Goal: Information Seeking & Learning: Get advice/opinions

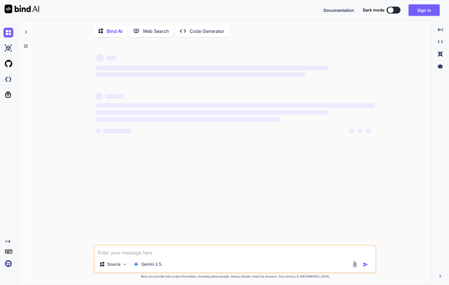
type textarea "x"
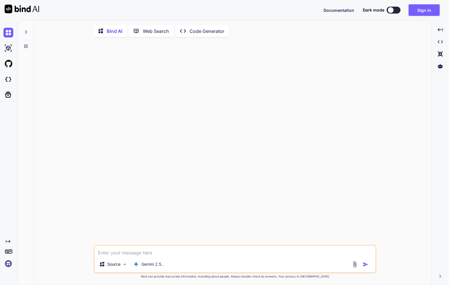
click at [425, 16] on div "Documentation Dark mode Sign in Created with Pixso." at bounding box center [224, 10] width 449 height 20
type textarea "x"
click at [431, 9] on button "Sign in" at bounding box center [423, 10] width 31 height 12
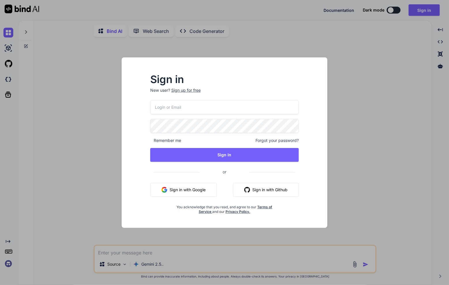
type input "[EMAIL_ADDRESS][DOMAIN_NAME]"
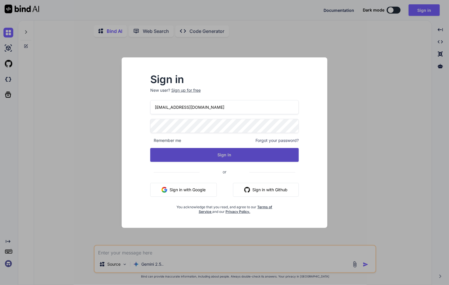
click at [241, 153] on button "Sign In" at bounding box center [224, 155] width 149 height 14
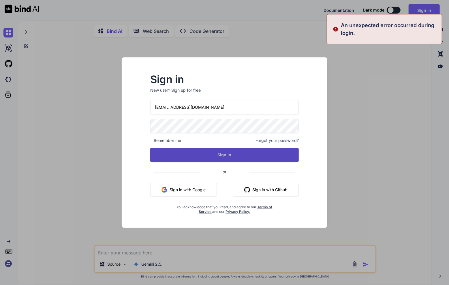
click at [165, 156] on button "Sign In" at bounding box center [224, 155] width 149 height 14
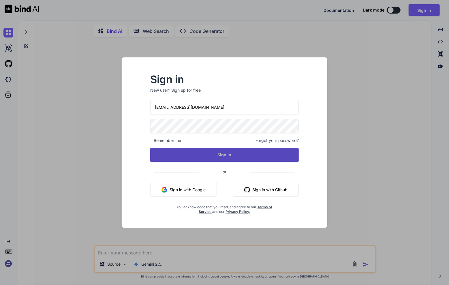
click at [202, 155] on button "Sign In" at bounding box center [224, 155] width 149 height 14
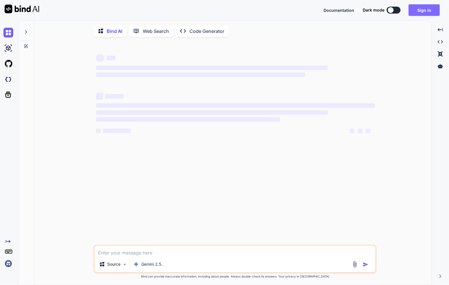
type textarea "x"
click at [429, 15] on button "Sign in" at bounding box center [423, 10] width 31 height 12
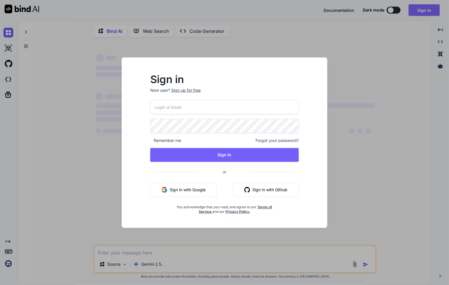
type input "swissmadedirect@gmail.com"
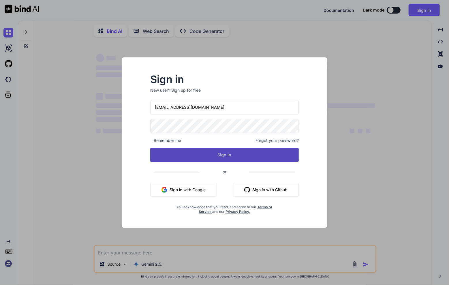
click at [281, 157] on button "Sign In" at bounding box center [224, 155] width 149 height 14
click at [244, 151] on button "Sign In" at bounding box center [224, 155] width 149 height 14
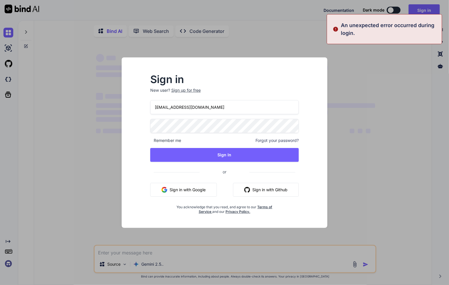
click at [446, 93] on div "Sign in New user? Sign up for free [EMAIL_ADDRESS][DOMAIN_NAME] Remember me For…" at bounding box center [224, 142] width 449 height 285
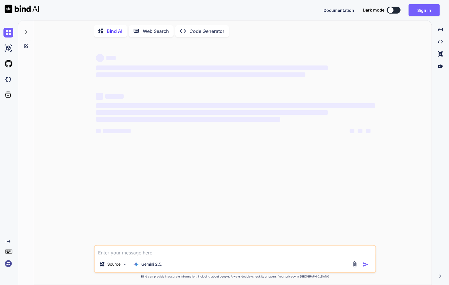
click at [23, 13] on img at bounding box center [22, 9] width 35 height 9
type textarea "x"
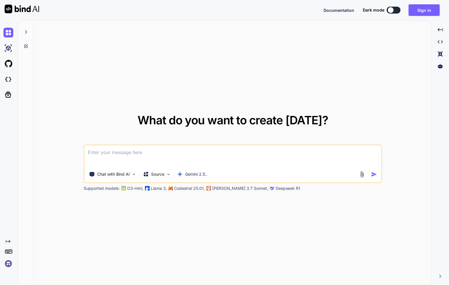
click at [10, 269] on div "Created with Pixso." at bounding box center [9, 152] width 18 height 265
click at [10, 267] on img at bounding box center [8, 263] width 10 height 10
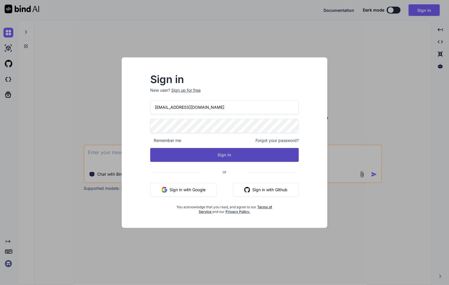
click at [230, 159] on button "Sign In" at bounding box center [224, 155] width 149 height 14
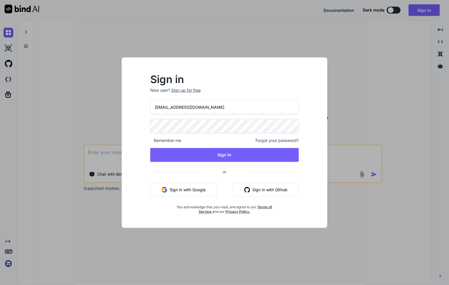
click at [125, 134] on div "Sign in New user? Sign up for free [EMAIL_ADDRESS][DOMAIN_NAME] Remember me For…" at bounding box center [225, 142] width 206 height 170
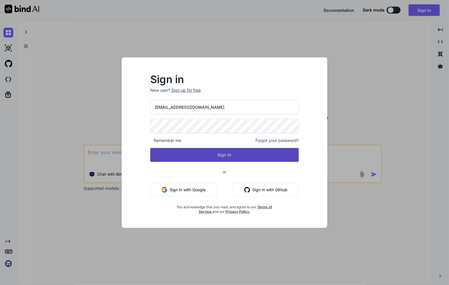
click at [161, 156] on button "Sign In" at bounding box center [224, 155] width 149 height 14
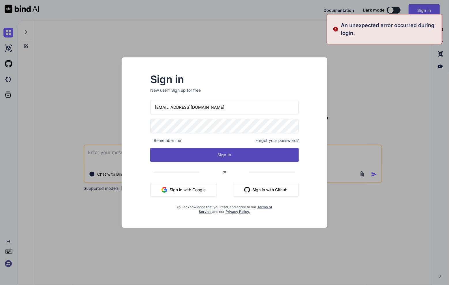
click at [198, 158] on button "Sign In" at bounding box center [224, 155] width 149 height 14
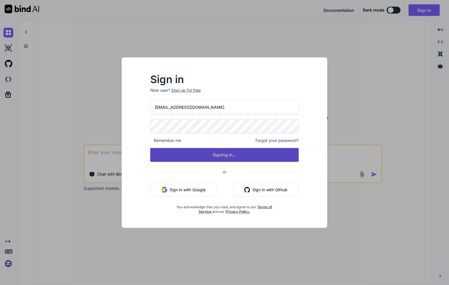
click at [198, 158] on button "Signing In..." at bounding box center [224, 155] width 149 height 14
click at [186, 150] on button "Sign In" at bounding box center [224, 155] width 149 height 14
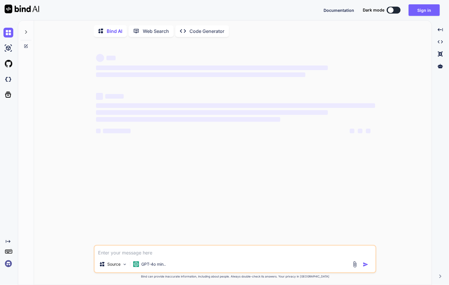
type textarea "x"
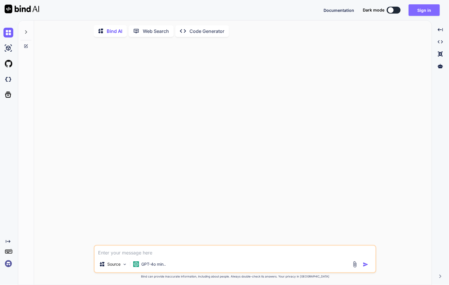
click at [418, 14] on button "Sign in" at bounding box center [423, 10] width 31 height 12
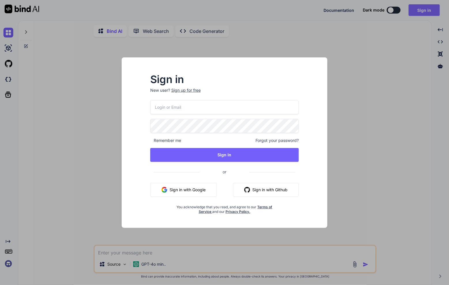
type input "[EMAIL_ADDRESS][DOMAIN_NAME]"
type textarea "x"
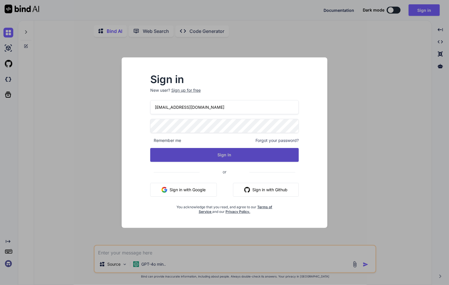
click at [279, 160] on button "Sign In" at bounding box center [224, 155] width 149 height 14
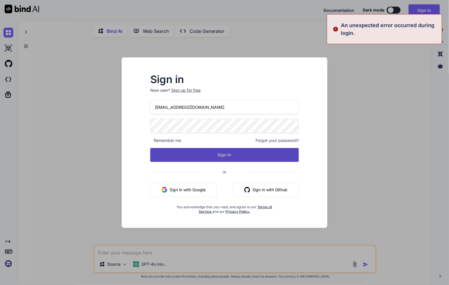
click at [279, 160] on button "Sign In" at bounding box center [224, 155] width 149 height 14
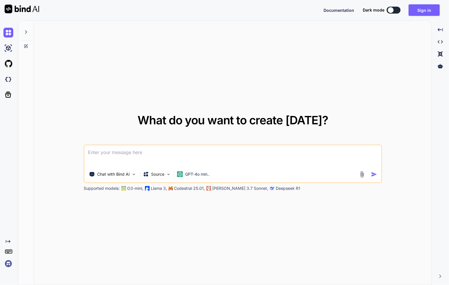
click at [425, 16] on div "Documentation Dark mode Sign in Created with Pixso." at bounding box center [224, 10] width 449 height 20
click at [426, 13] on button "Sign in" at bounding box center [423, 10] width 31 height 12
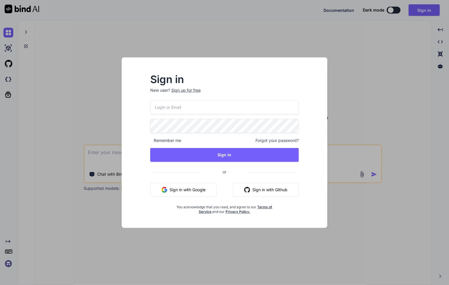
type input "[EMAIL_ADDRESS][DOMAIN_NAME]"
click at [150, 119] on div at bounding box center [150, 119] width 0 height 0
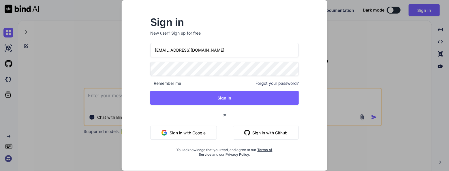
click at [141, 108] on div "Sign in New user? Sign up for free [EMAIL_ADDRESS][DOMAIN_NAME] Remember me For…" at bounding box center [224, 87] width 167 height 139
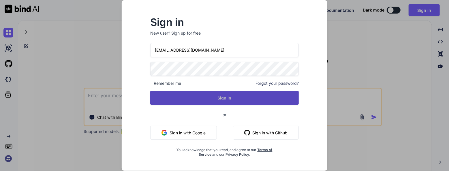
click at [160, 102] on button "Sign In" at bounding box center [224, 98] width 149 height 14
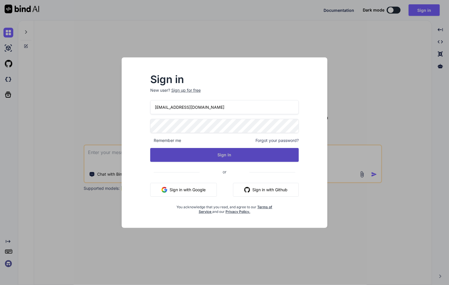
click at [200, 153] on button "Sign In" at bounding box center [224, 155] width 149 height 14
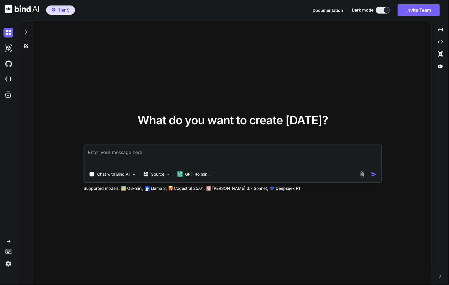
click at [27, 31] on icon at bounding box center [26, 32] width 5 height 5
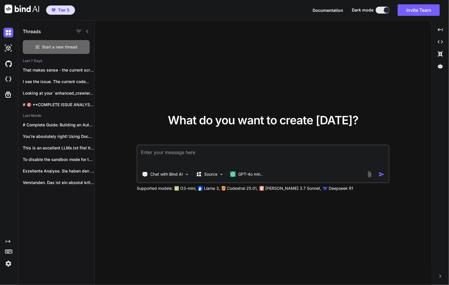
click at [40, 42] on div "Start a new thread" at bounding box center [56, 47] width 67 height 14
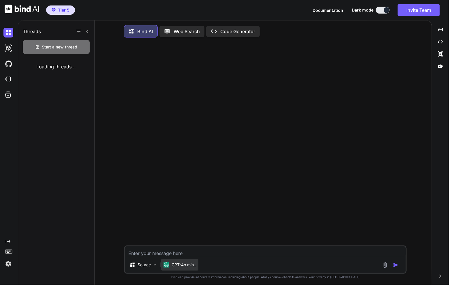
click at [191, 265] on p "GPT-4o min.." at bounding box center [183, 265] width 24 height 6
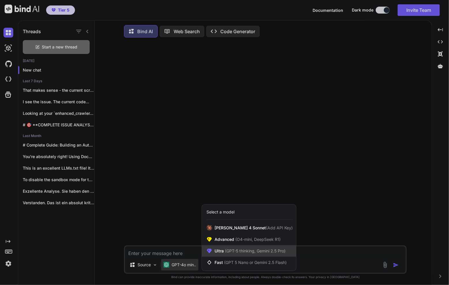
click at [231, 256] on div "Ultra (GPT-5 thinking, Gemini 2.5 Pro)" at bounding box center [249, 251] width 94 height 12
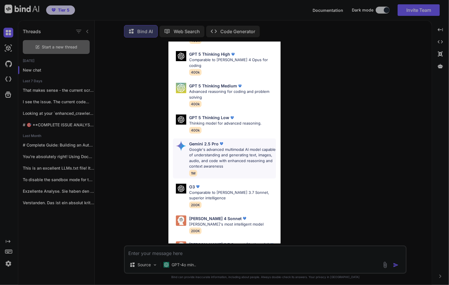
scroll to position [65, 0]
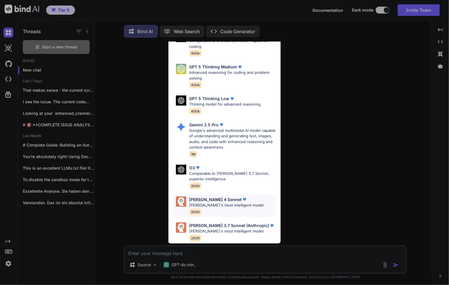
click at [238, 203] on div "[PERSON_NAME] 4 Sonnet [PERSON_NAME]'s most intelligent model 200K" at bounding box center [226, 205] width 74 height 19
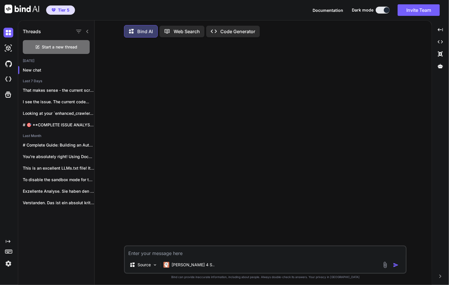
click at [185, 253] on textarea at bounding box center [265, 251] width 281 height 10
type textarea "which model are you"
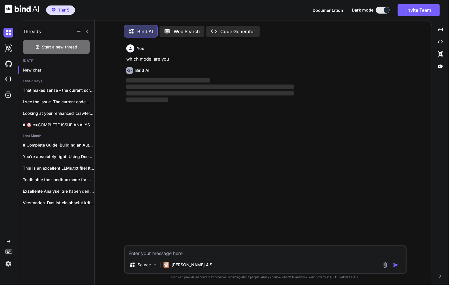
scroll to position [2, 0]
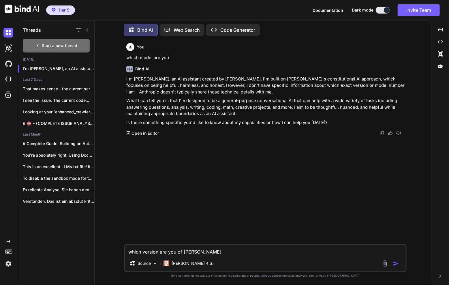
type textarea "which version are you of [PERSON_NAME]"
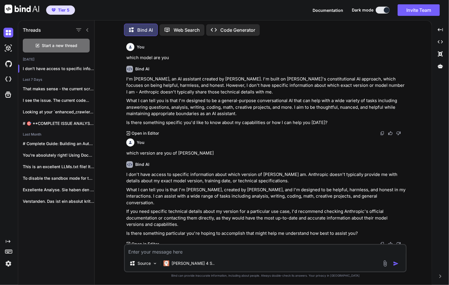
click at [184, 27] on p "Web Search" at bounding box center [186, 30] width 26 height 7
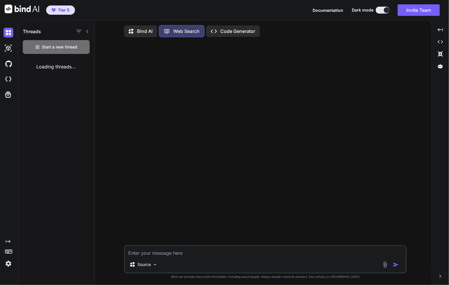
scroll to position [2, 0]
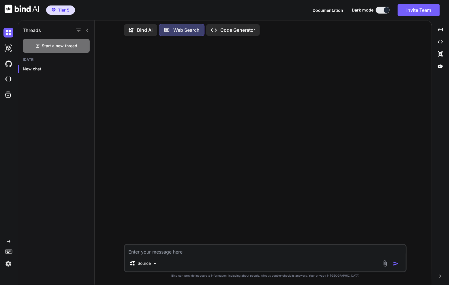
click at [228, 31] on p "Code Generator" at bounding box center [237, 30] width 35 height 7
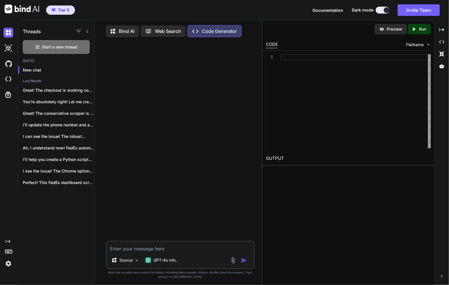
click at [168, 34] on p "Web Search" at bounding box center [168, 31] width 26 height 7
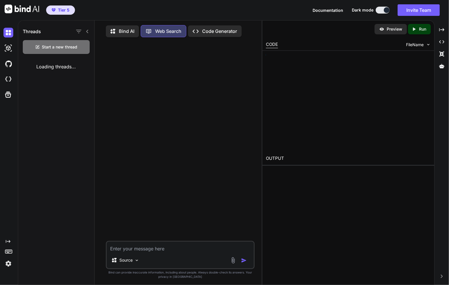
scroll to position [2, 0]
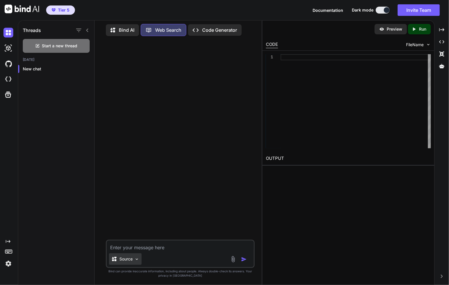
click at [135, 262] on div "Source" at bounding box center [125, 259] width 33 height 12
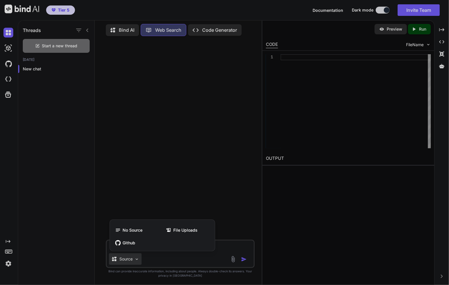
click at [109, 210] on div at bounding box center [224, 142] width 449 height 285
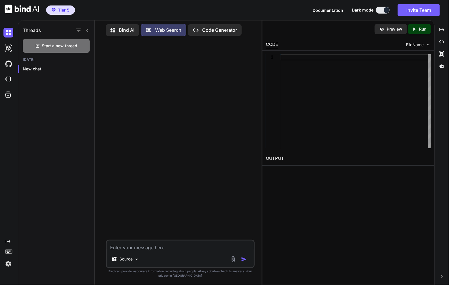
click at [131, 29] on p "Bind AI" at bounding box center [127, 30] width 16 height 7
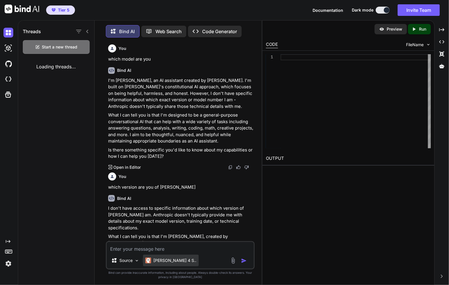
scroll to position [2, 0]
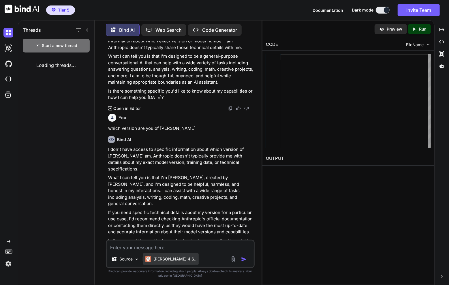
click at [156, 261] on p "[PERSON_NAME] 4 S.." at bounding box center [174, 259] width 43 height 6
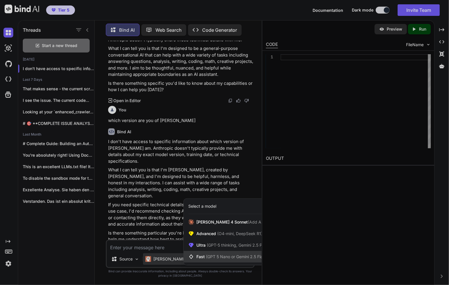
click at [228, 255] on span "(GPT 5 Nano or Gemini 2.5 Flash)" at bounding box center [237, 256] width 63 height 5
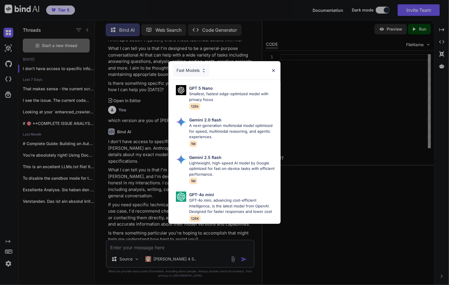
click at [199, 67] on div "Fast Models" at bounding box center [191, 70] width 37 height 13
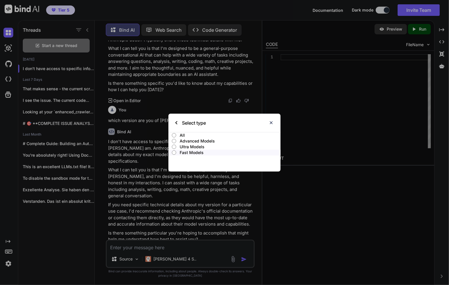
click at [201, 146] on p "Ultra Models" at bounding box center [230, 147] width 101 height 6
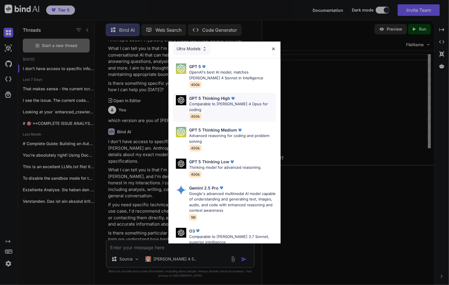
scroll to position [0, 0]
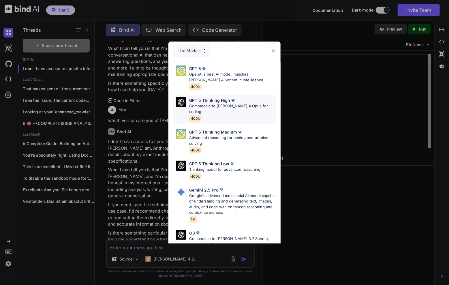
click at [254, 111] on div "GPT 5 Thinking High Comparable to [PERSON_NAME] 4 Opus for coding 400k" at bounding box center [232, 109] width 87 height 24
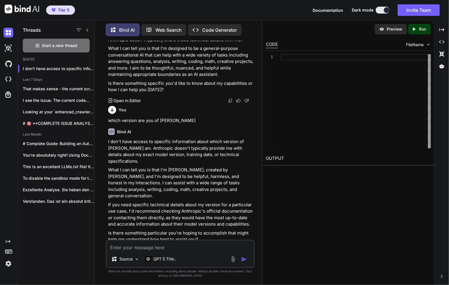
click at [152, 248] on textarea at bounding box center [180, 245] width 147 height 10
type textarea "s"
type textarea "which model are you"
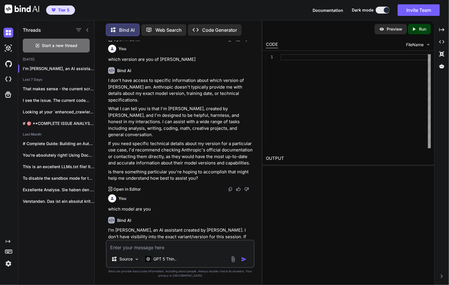
scroll to position [137, 0]
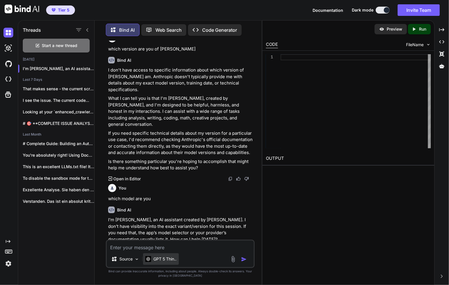
click at [167, 260] on p "GPT 5 Thin.." at bounding box center [164, 259] width 23 height 6
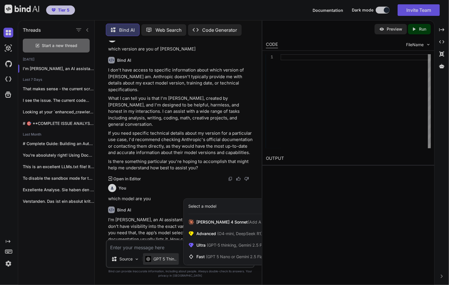
click at [167, 260] on div at bounding box center [224, 142] width 449 height 285
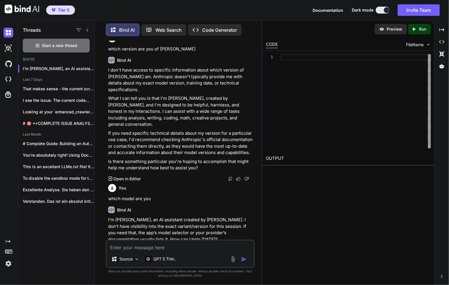
click at [173, 30] on p "Web Search" at bounding box center [168, 30] width 26 height 7
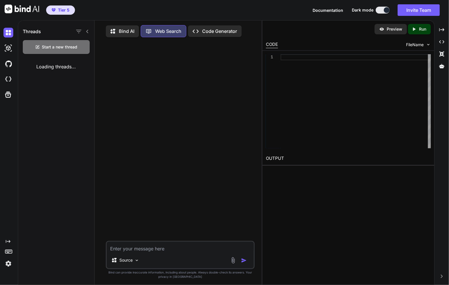
scroll to position [2, 0]
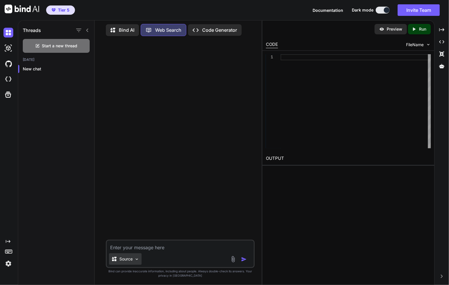
click at [127, 261] on p "Source" at bounding box center [125, 259] width 13 height 6
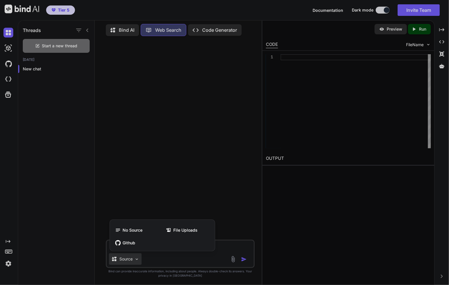
click at [163, 201] on div at bounding box center [224, 142] width 449 height 285
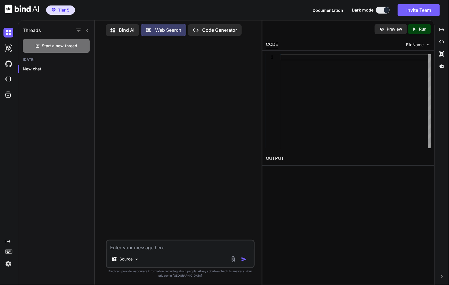
click at [146, 247] on textarea at bounding box center [180, 245] width 147 height 10
type textarea "which is the best canera mobile phone for pure photography"
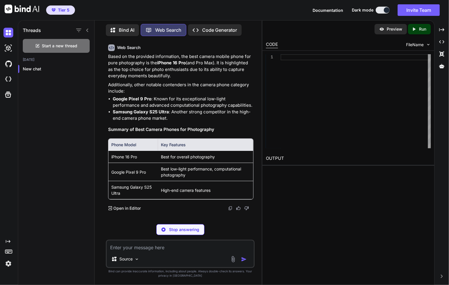
scroll to position [33, 0]
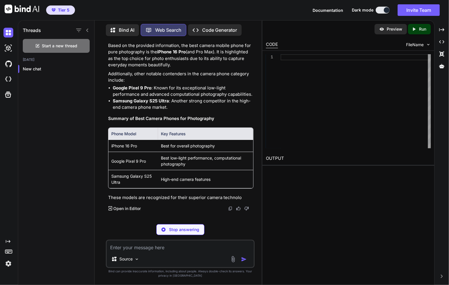
click at [137, 246] on textarea at bounding box center [180, 245] width 147 height 10
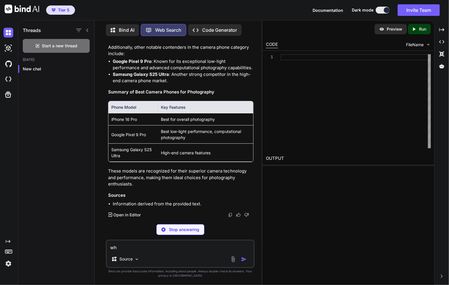
type textarea "w"
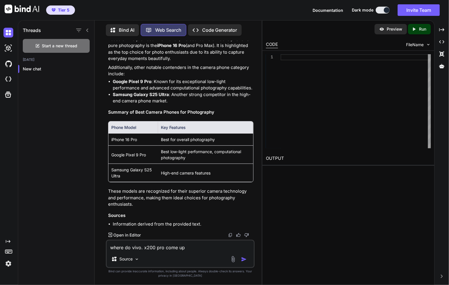
type textarea "where do vivo. x200 pro come up?"
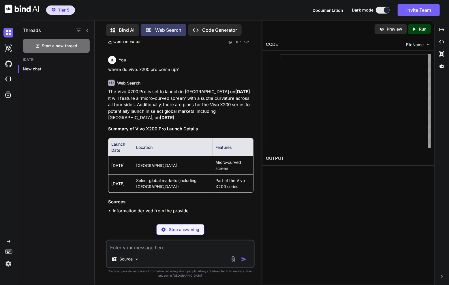
scroll to position [213, 0]
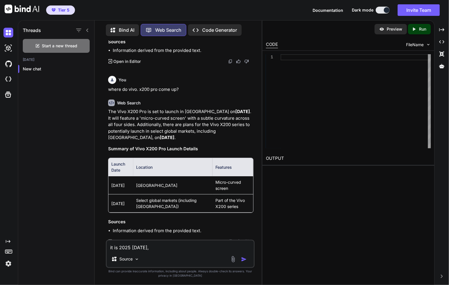
type textarea "it is 2025 [DATE],"
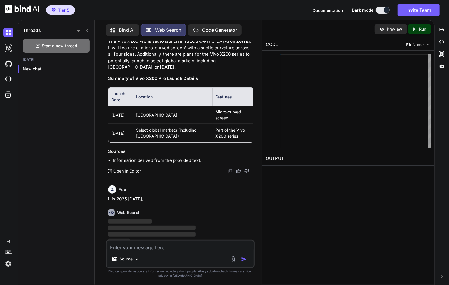
type textarea "p"
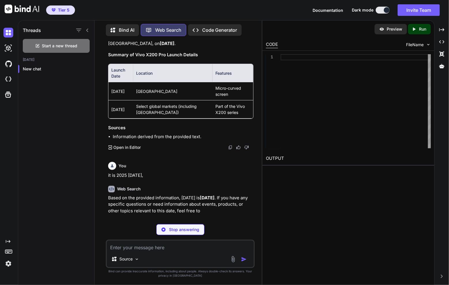
scroll to position [287, 0]
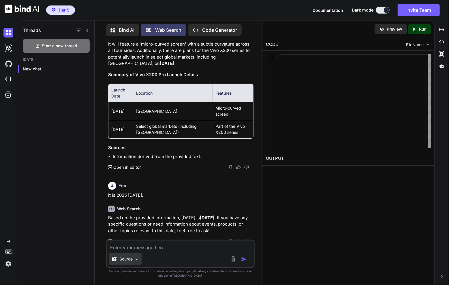
click at [133, 261] on div "Source" at bounding box center [125, 259] width 33 height 12
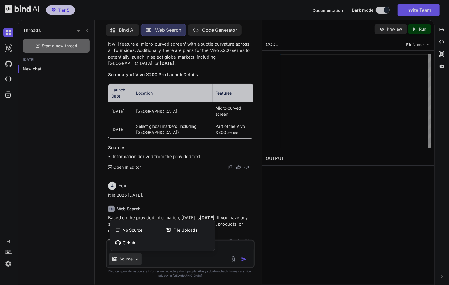
click at [173, 58] on div at bounding box center [224, 142] width 449 height 285
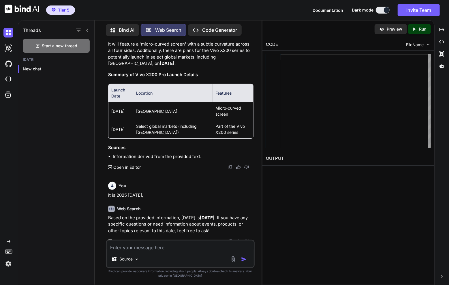
click at [128, 28] on p "Bind AI" at bounding box center [127, 30] width 16 height 7
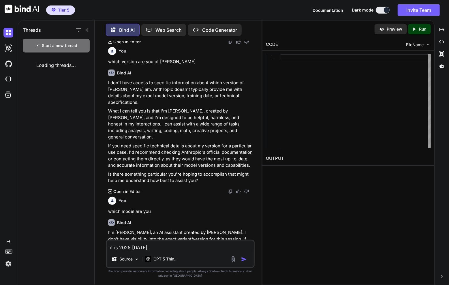
scroll to position [137, 0]
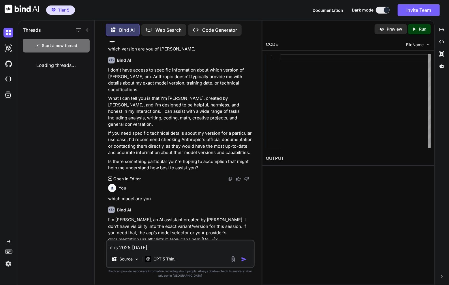
click at [156, 248] on textarea "it is 2025 [DATE]," at bounding box center [180, 245] width 147 height 10
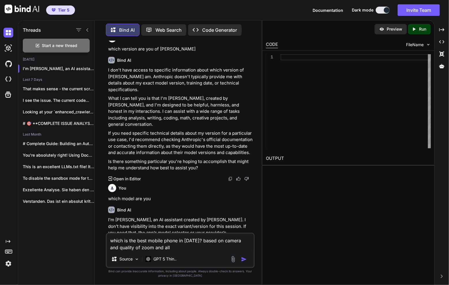
type textarea "which is the best mobile phone in [DATE]? based on camera and quality of zoom a…"
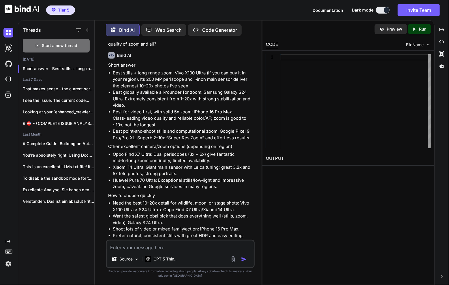
scroll to position [400, 0]
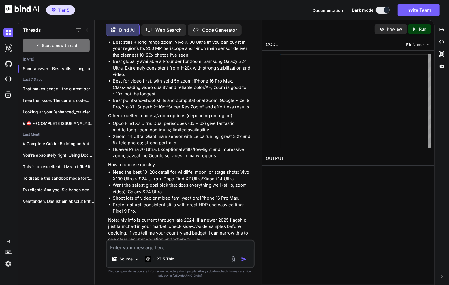
click at [187, 249] on textarea at bounding box center [180, 245] width 147 height 10
click at [41, 39] on div "Start a new thread" at bounding box center [56, 46] width 67 height 14
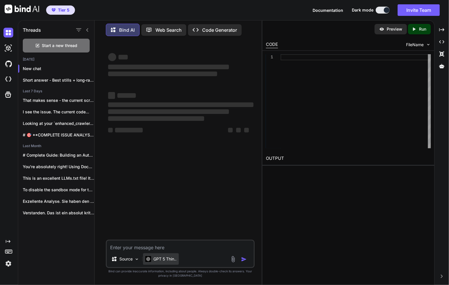
click at [165, 262] on div "GPT 5 Thin.." at bounding box center [161, 259] width 36 height 12
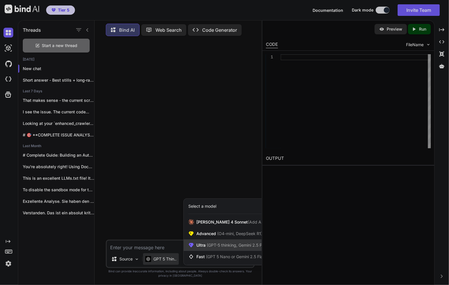
click at [212, 245] on span "(GPT-5 thinking, Gemini 2.5 Pro)" at bounding box center [236, 244] width 62 height 5
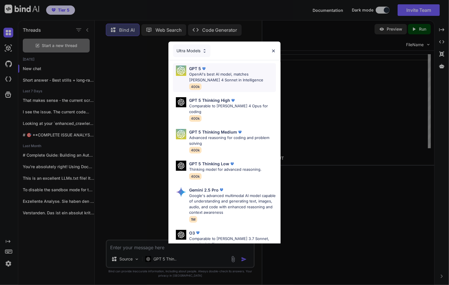
click at [259, 77] on p "OpenAI's best AI model, matches [PERSON_NAME] 4 Sonnet in Intelligence" at bounding box center [232, 76] width 87 height 11
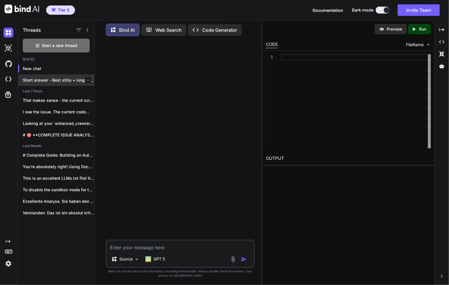
click at [53, 78] on p "Short answer - Best stills + long‑range ..." at bounding box center [58, 80] width 71 height 6
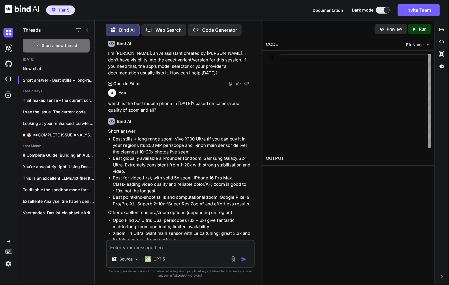
scroll to position [297, 0]
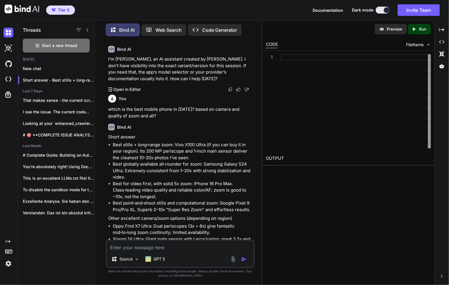
click at [175, 106] on p "which is the best mobile phone in [DATE]? based on camera and quality of zoom a…" at bounding box center [180, 112] width 145 height 13
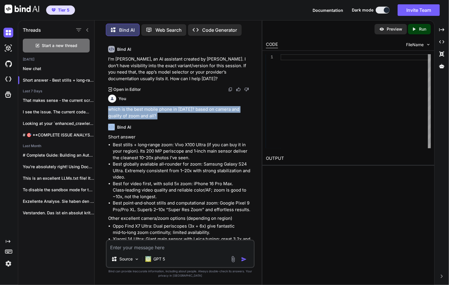
click at [175, 106] on p "which is the best mobile phone in [DATE]? based on camera and quality of zoom a…" at bounding box center [180, 112] width 145 height 13
click at [139, 106] on p "which is the best mobile phone in [DATE]? based on camera and quality of zoom a…" at bounding box center [180, 112] width 145 height 13
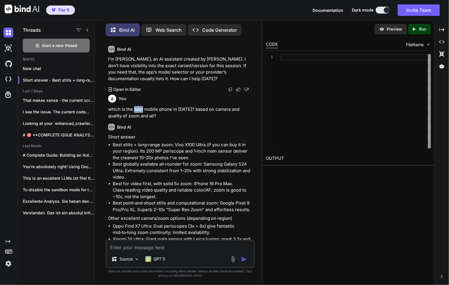
click at [139, 106] on p "which is the best mobile phone in [DATE]? based on camera and quality of zoom a…" at bounding box center [180, 112] width 145 height 13
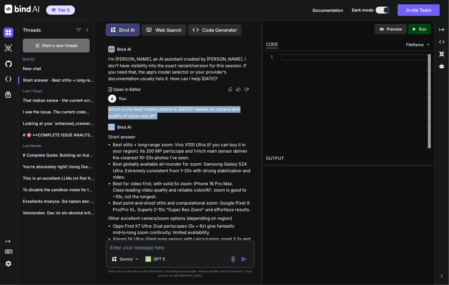
click at [139, 106] on p "which is the best mobile phone in [DATE]? based on camera and quality of zoom a…" at bounding box center [180, 112] width 145 height 13
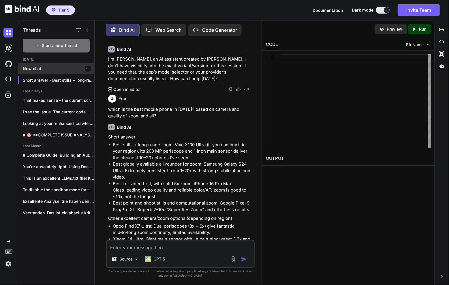
click at [63, 71] on div "New chat" at bounding box center [56, 69] width 76 height 12
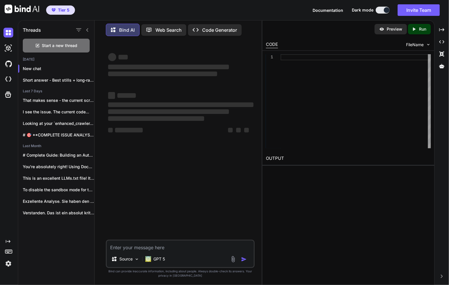
click at [165, 246] on textarea at bounding box center [180, 245] width 147 height 10
paste textarea "which is the best mobile phone in [DATE]? based on camera and quality of zoom a…"
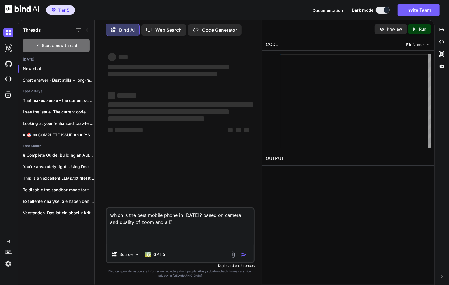
type textarea "which is the best mobile phone in [DATE]? based on camera and quality of zoom a…"
click at [251, 252] on div "Source GPT 5" at bounding box center [180, 255] width 147 height 14
